Goal: Find specific page/section: Find specific page/section

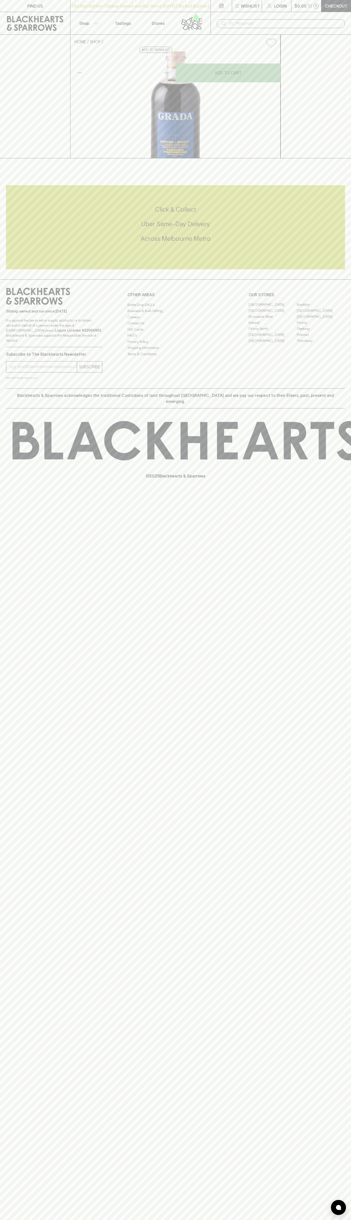
click at [31, 8] on p "FIND US" at bounding box center [35, 6] width 16 height 6
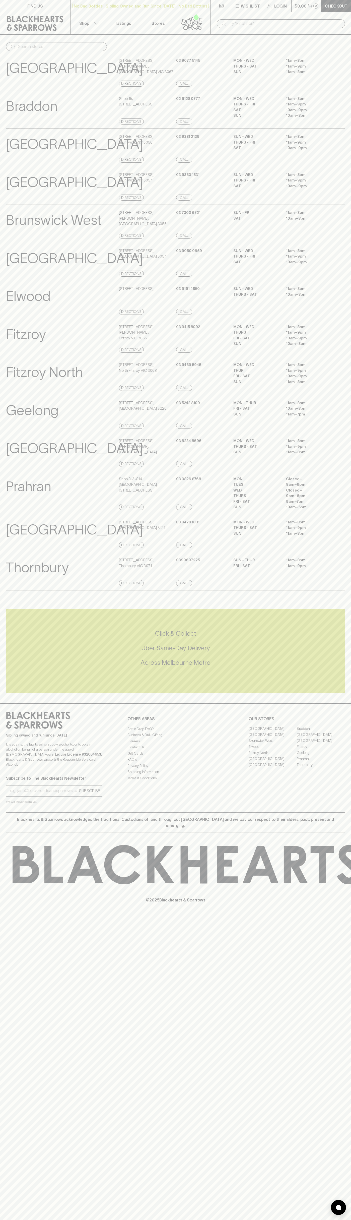
click at [81, 1220] on html "FIND US | No Bad Bottles | Sibling Owned and Run Since [DATE] | No Bad Bottles …" at bounding box center [175, 610] width 351 height 1220
click at [9, 548] on div "Richmond View Store Details" at bounding box center [62, 533] width 112 height 29
